Goal: Transaction & Acquisition: Purchase product/service

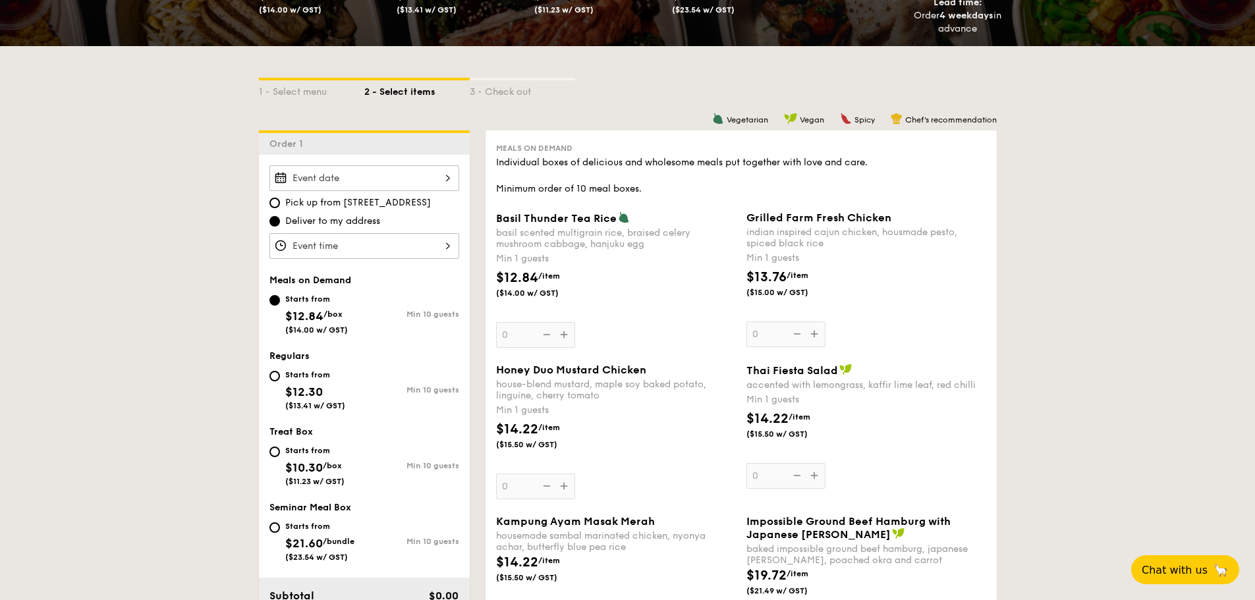
scroll to position [263, 0]
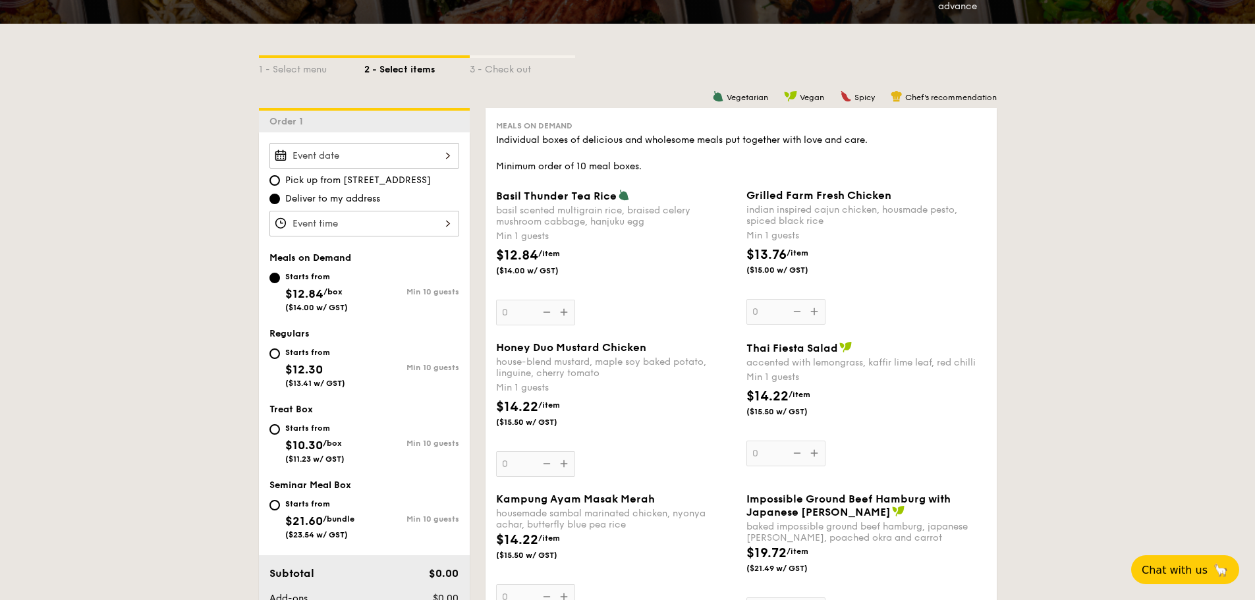
click at [371, 518] on div "Min 10 guests" at bounding box center [411, 518] width 95 height 9
click at [280, 510] on input "Starts from $21.60 /bundle ($23.54 w/ GST) Min 10 guests" at bounding box center [274, 505] width 11 height 11
radio input "true"
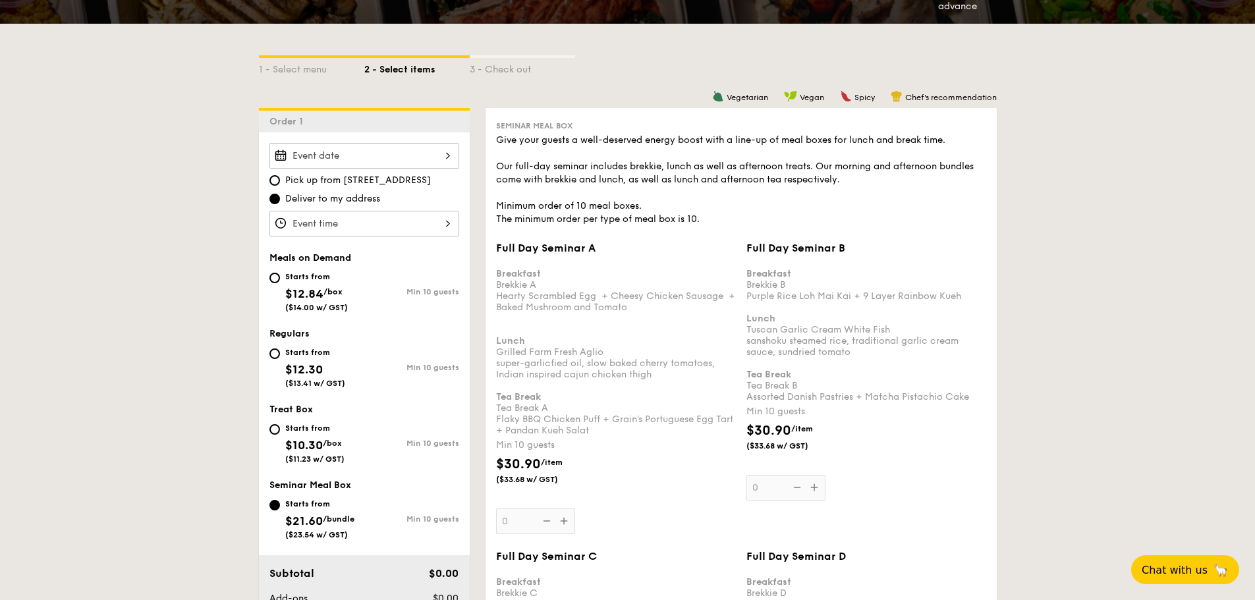
drag, startPoint x: 313, startPoint y: 452, endPoint x: 325, endPoint y: 451, distance: 11.9
click at [313, 452] on span "$10.30" at bounding box center [304, 445] width 38 height 14
click at [280, 435] on input "Starts from $10.30 /box ($11.23 w/ GST) Min 10 guests" at bounding box center [274, 429] width 11 height 11
radio input "true"
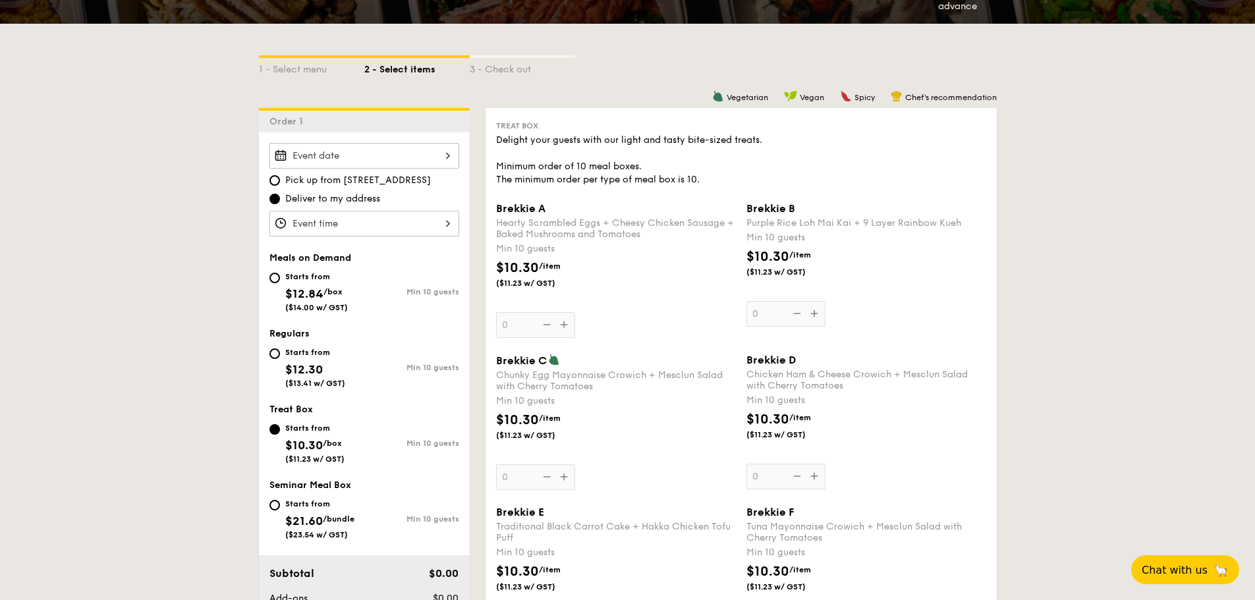
click at [315, 353] on div "Starts from" at bounding box center [315, 352] width 60 height 11
click at [280, 353] on input "Starts from $12.30 ($13.41 w/ GST) Min 10 guests" at bounding box center [274, 353] width 11 height 11
radio input "true"
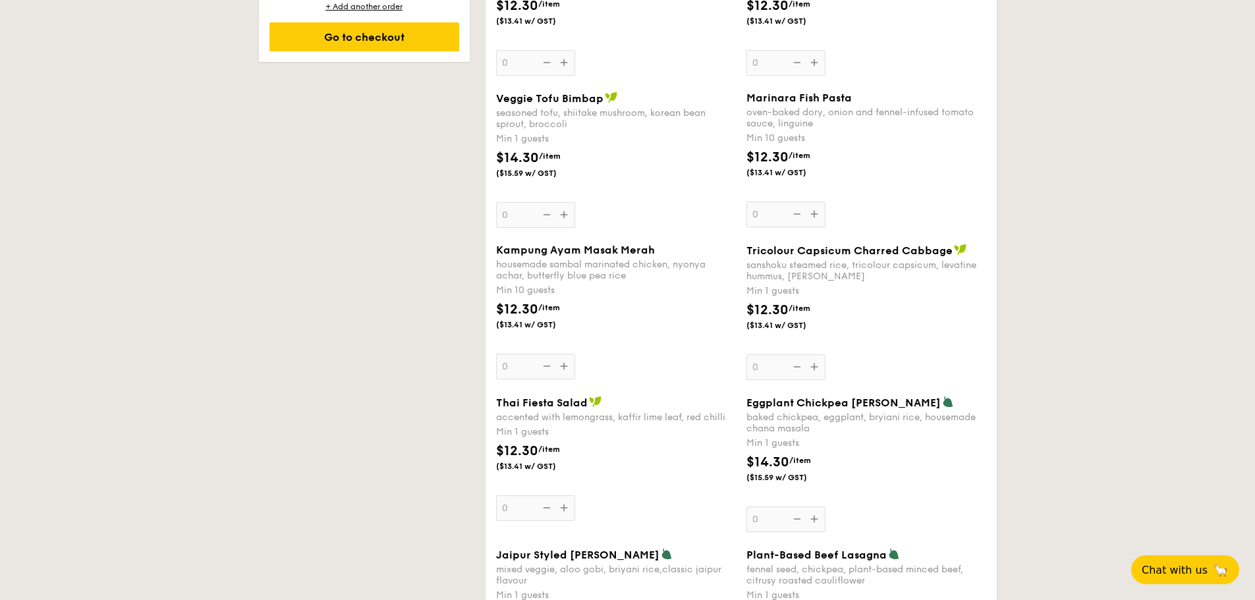
scroll to position [0, 0]
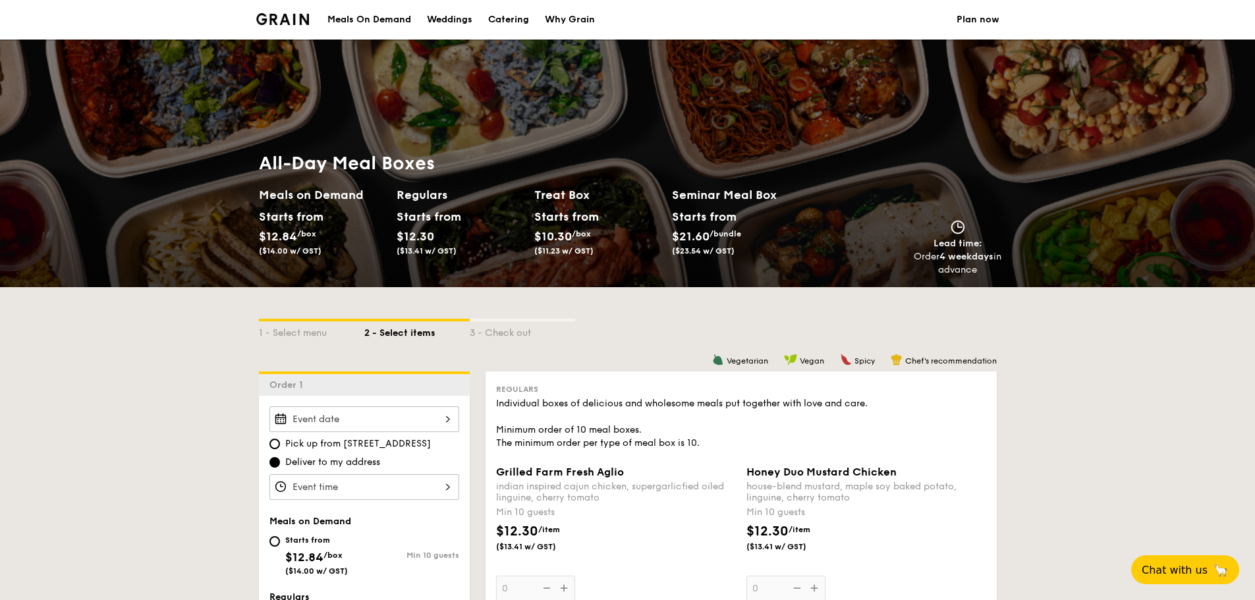
click at [352, 28] on div "Meals On Demand" at bounding box center [369, 20] width 84 height 40
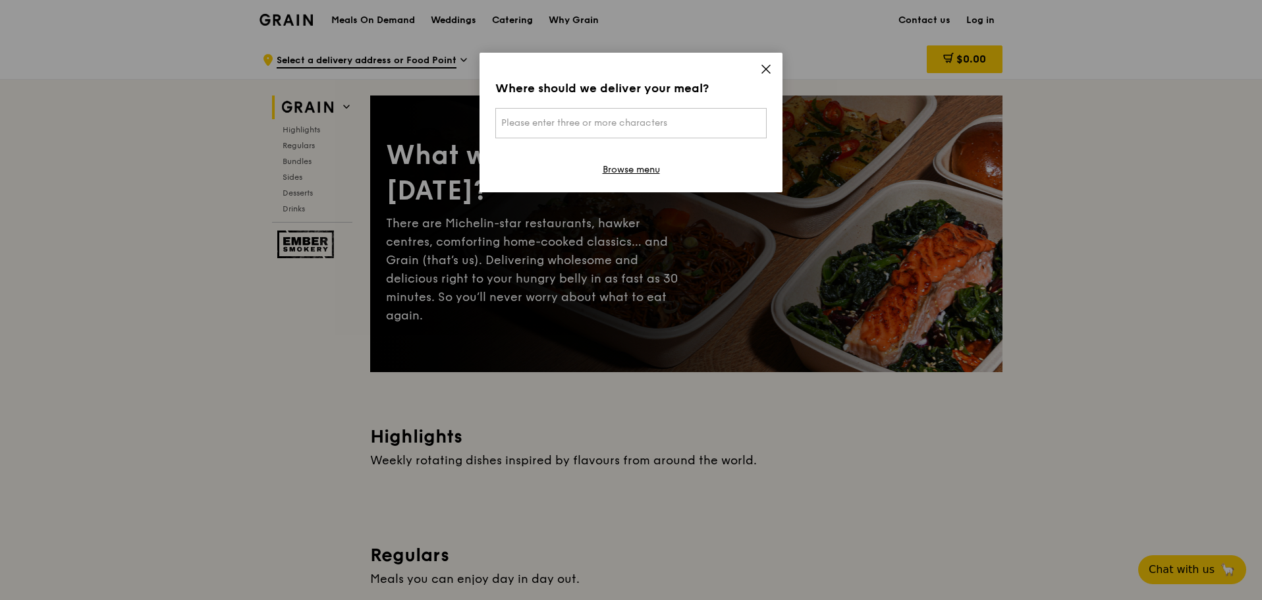
click at [760, 62] on div "Where should we deliver your meal? Please enter three or more characters Browse…" at bounding box center [631, 123] width 303 height 140
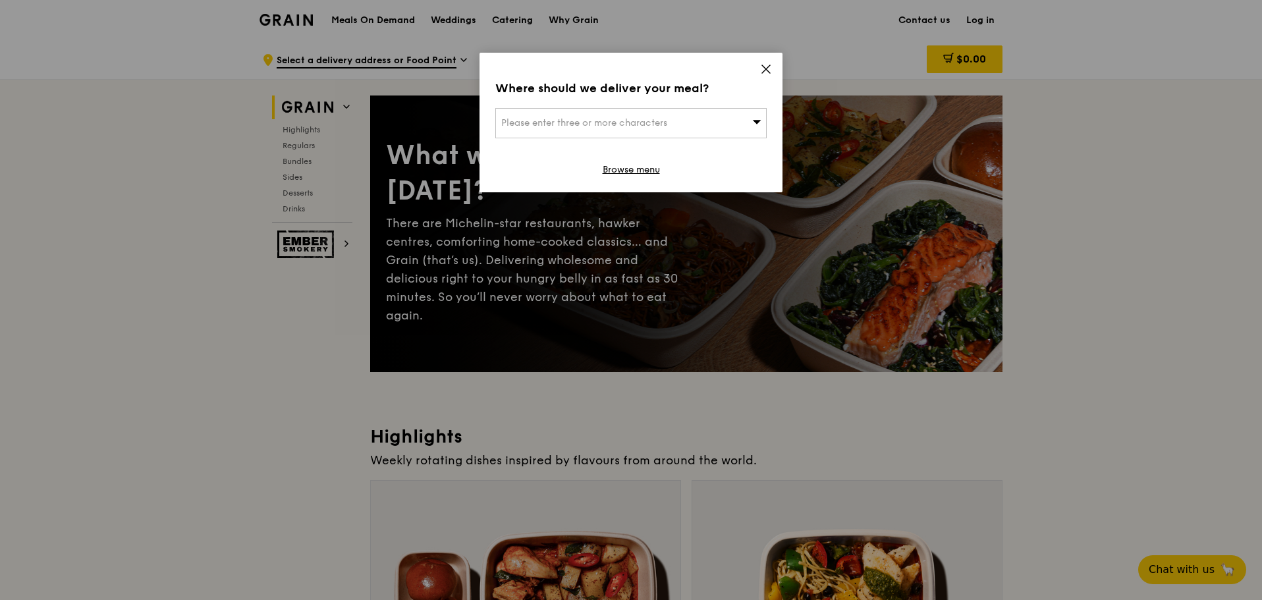
click at [765, 72] on icon at bounding box center [766, 69] width 12 height 12
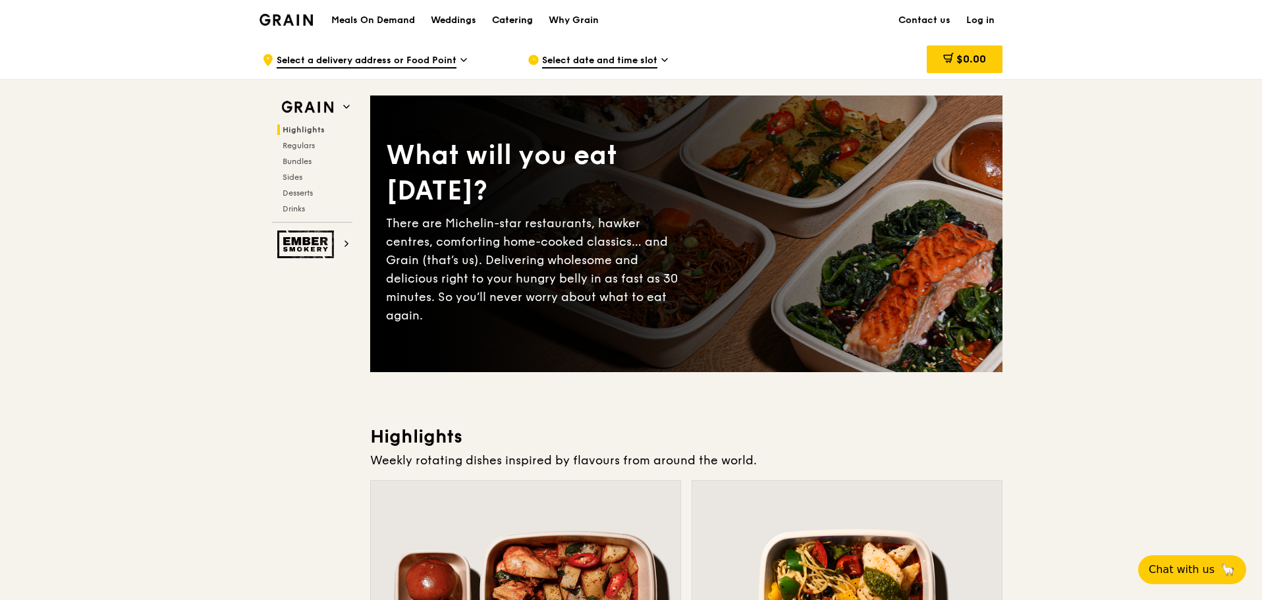
click at [524, 15] on div "Catering" at bounding box center [512, 21] width 41 height 40
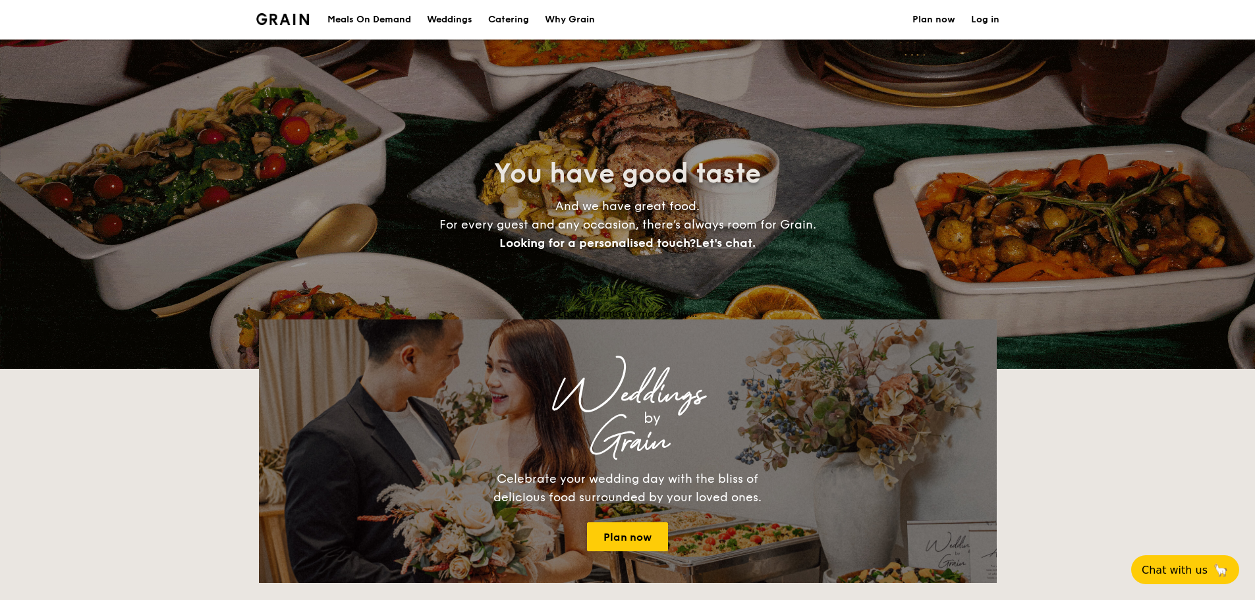
select select
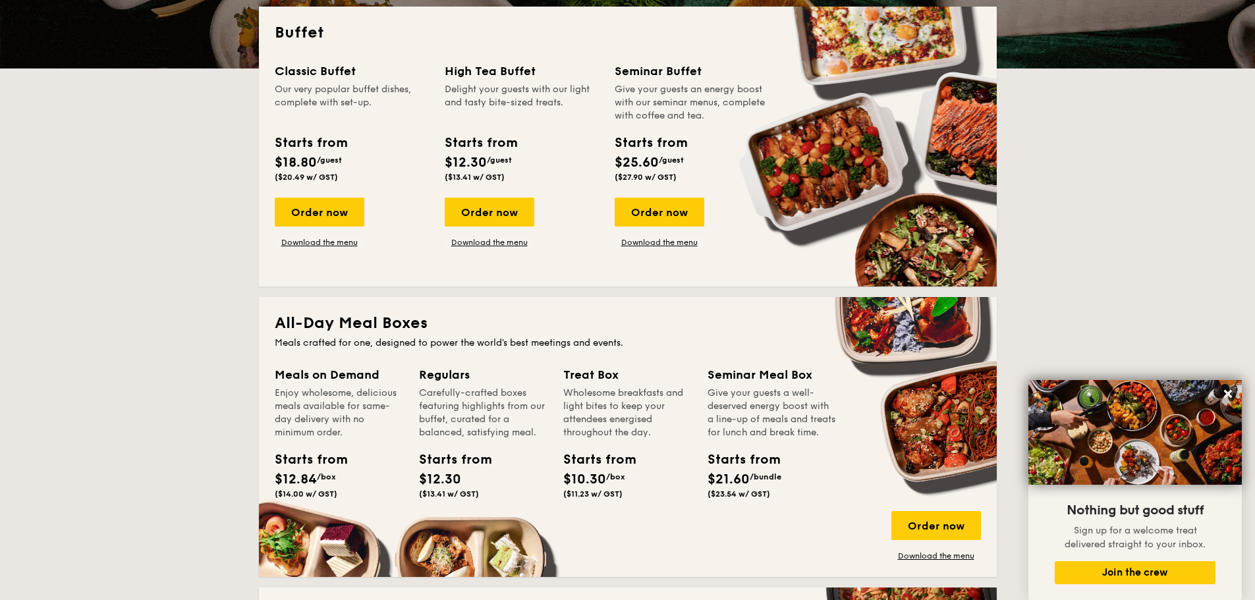
scroll to position [329, 0]
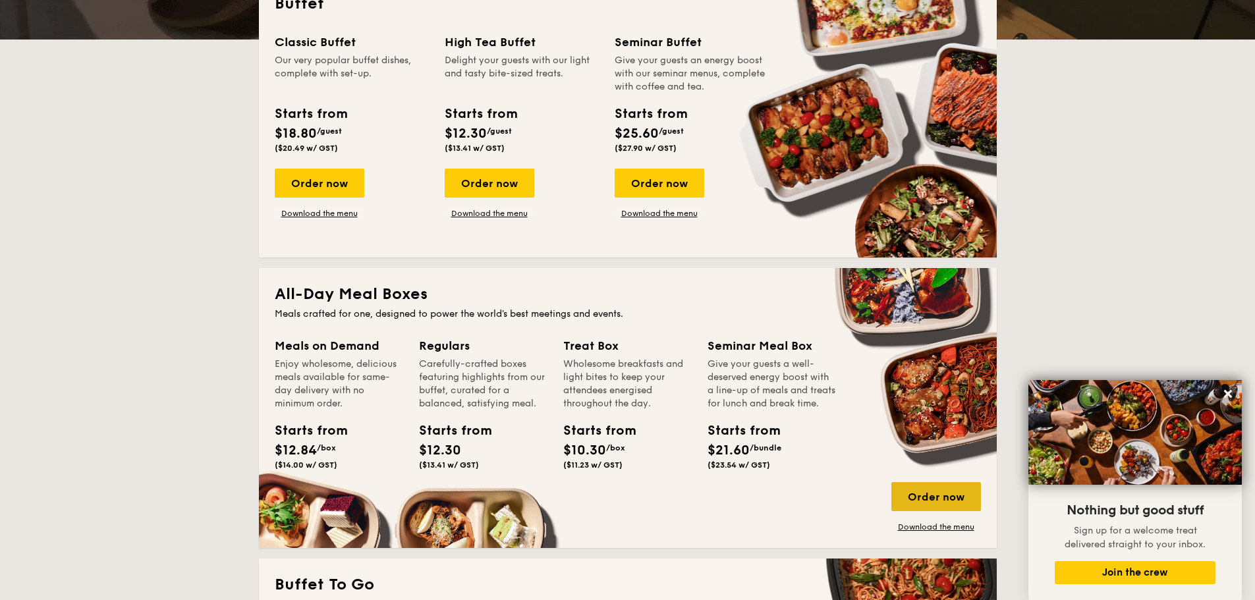
click at [939, 495] on div "Order now" at bounding box center [936, 496] width 90 height 29
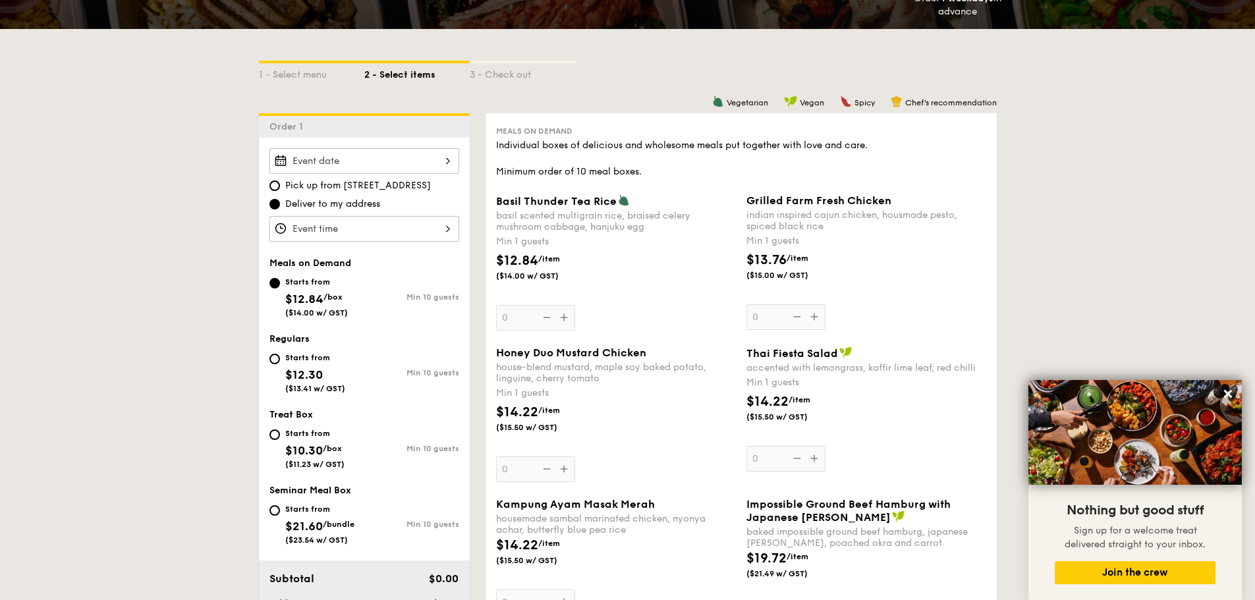
scroll to position [263, 0]
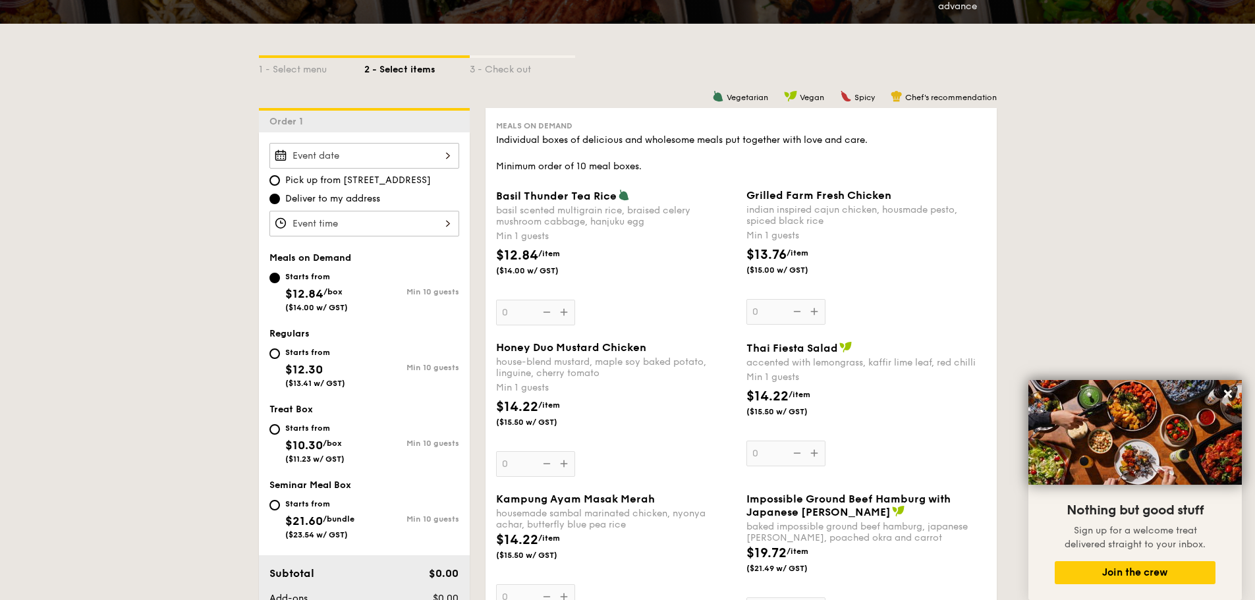
click at [339, 355] on div "Starts from" at bounding box center [315, 352] width 60 height 11
click at [280, 355] on input "Starts from $12.30 ($13.41 w/ GST) Min 10 guests" at bounding box center [274, 353] width 11 height 11
radio input "true"
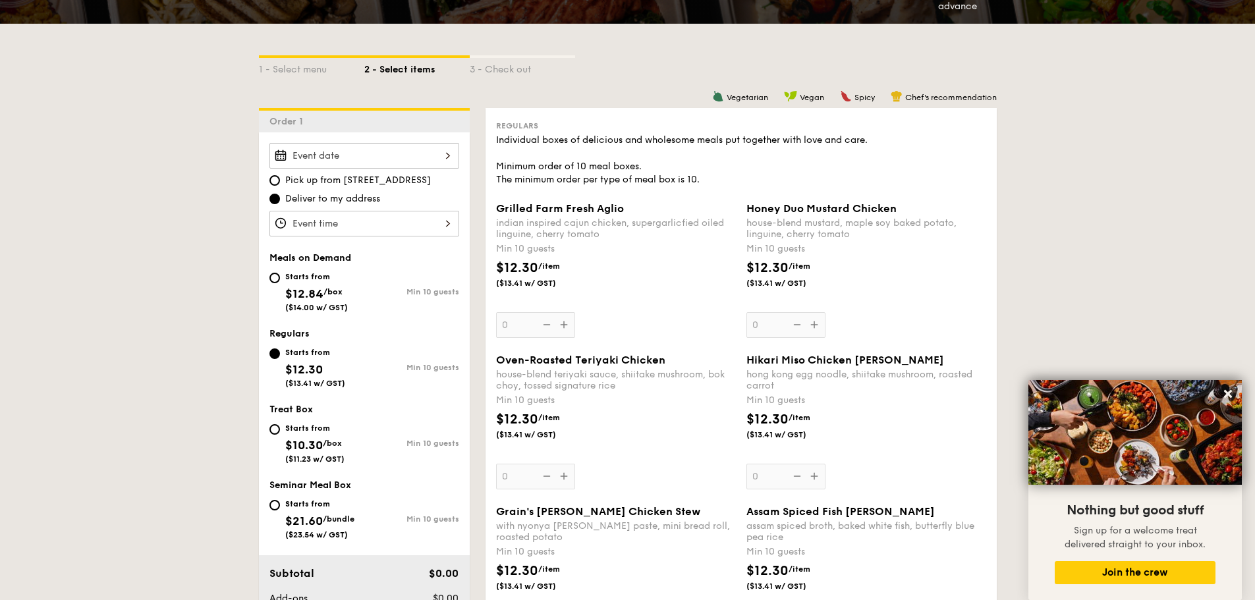
click at [328, 506] on div "Starts from" at bounding box center [319, 504] width 69 height 11
click at [280, 506] on input "Starts from $21.60 /bundle ($23.54 w/ GST) Min 10 guests" at bounding box center [274, 505] width 11 height 11
radio input "true"
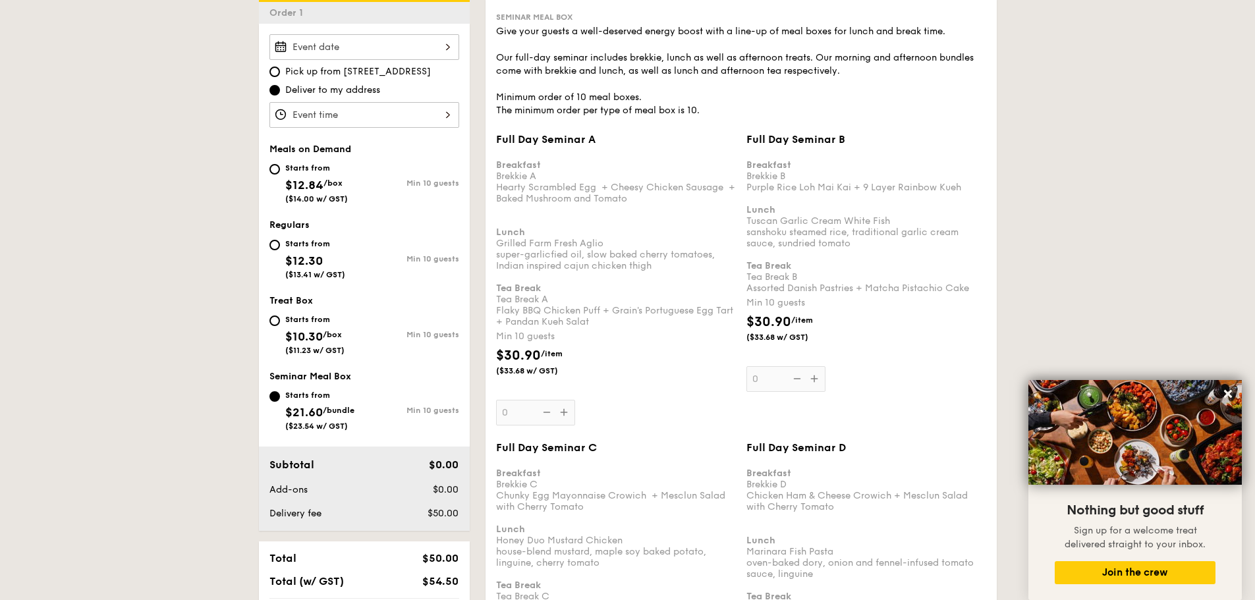
scroll to position [0, 0]
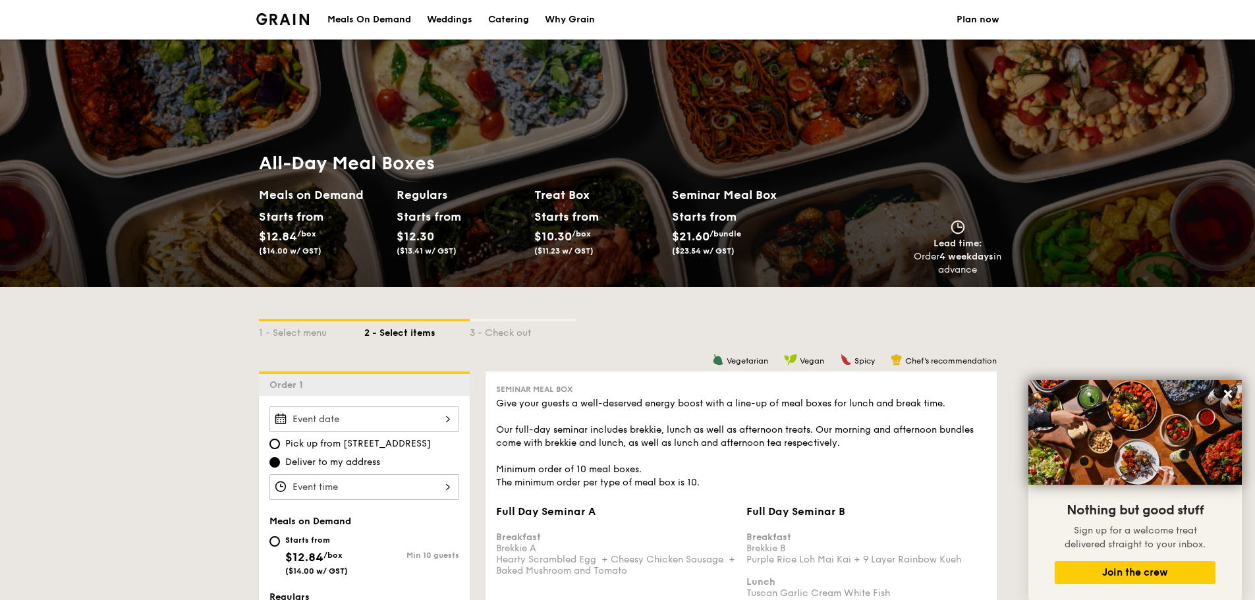
select select
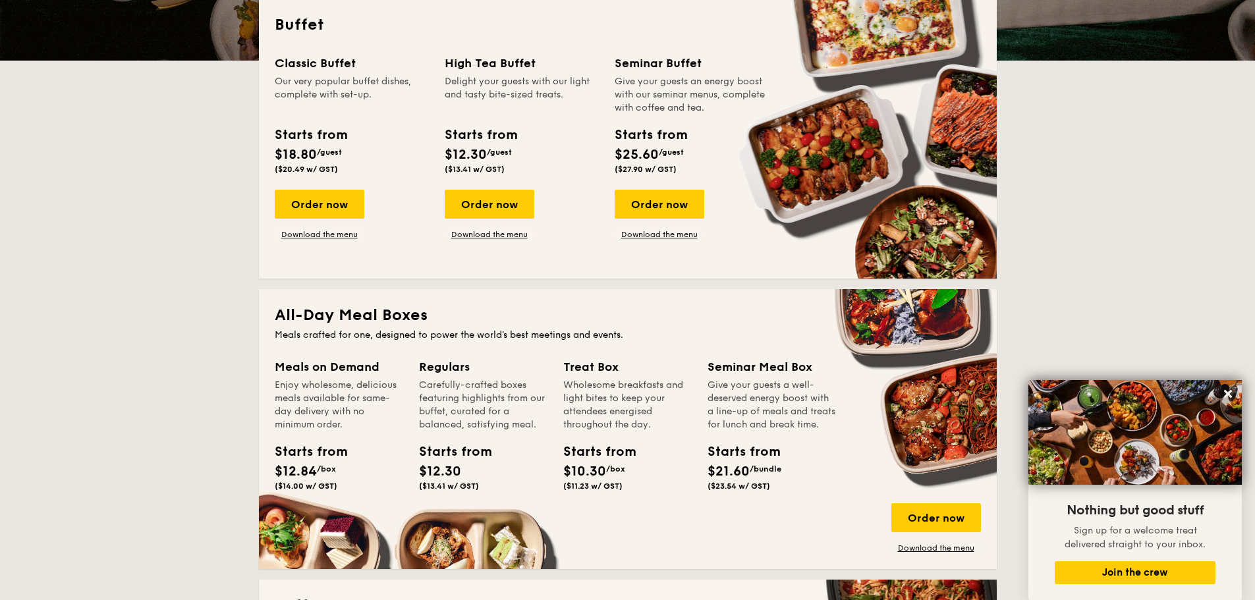
scroll to position [329, 0]
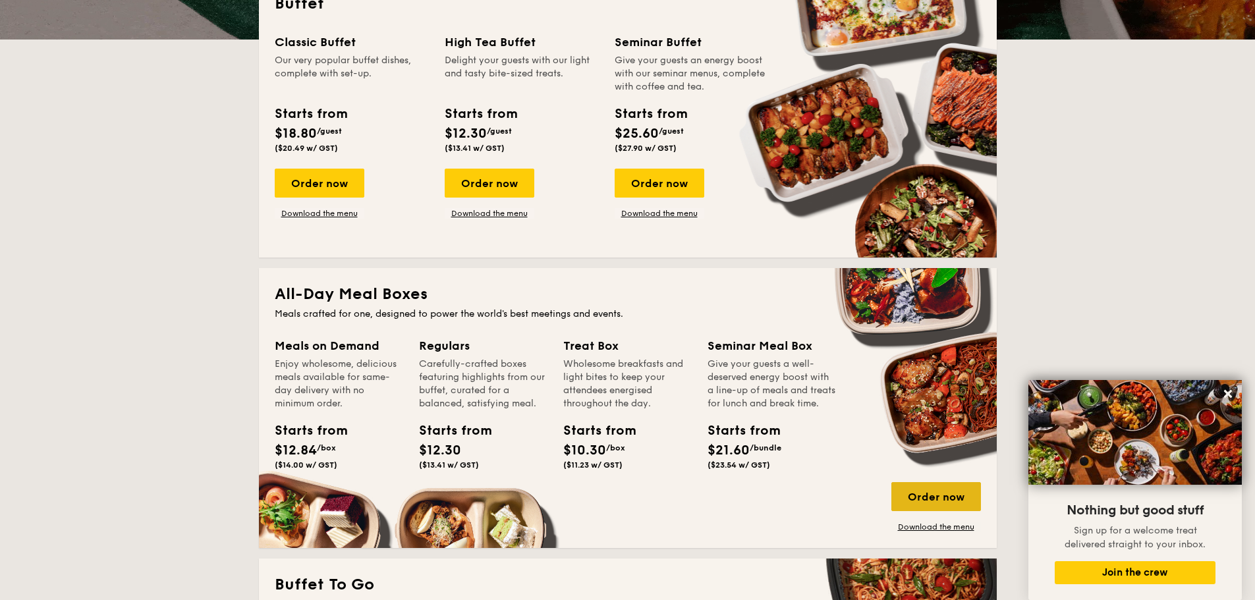
click at [970, 500] on div "Order now" at bounding box center [936, 496] width 90 height 29
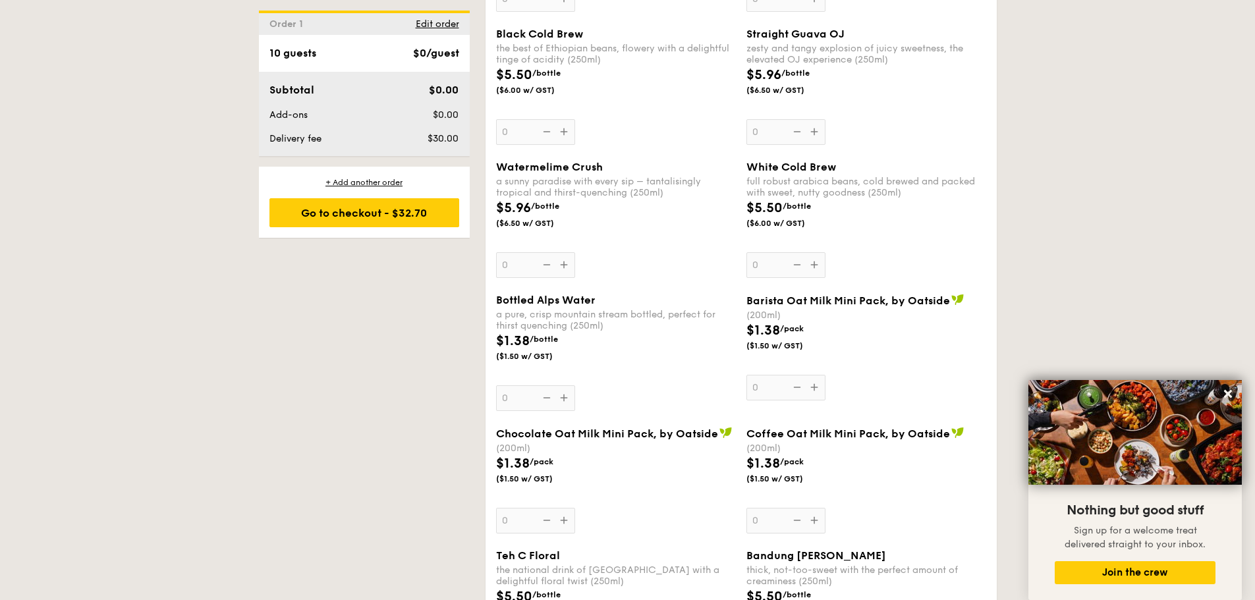
scroll to position [2042, 0]
